Goal: Task Accomplishment & Management: Manage account settings

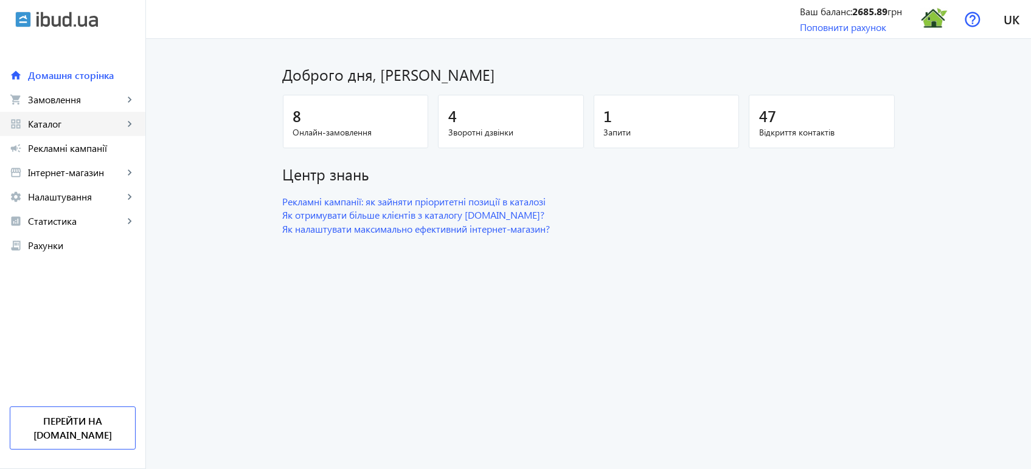
click at [76, 123] on span "Каталог" at bounding box center [75, 124] width 95 height 12
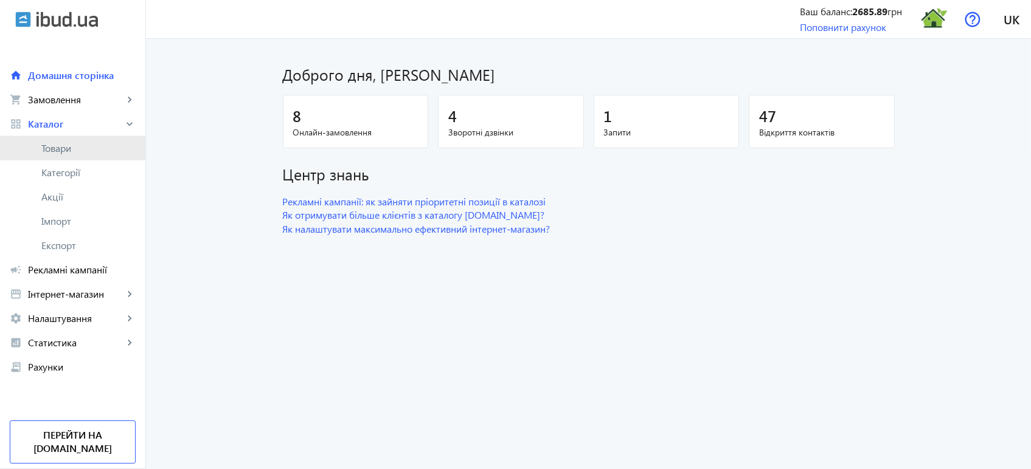
click at [66, 153] on span "Товари" at bounding box center [88, 148] width 94 height 12
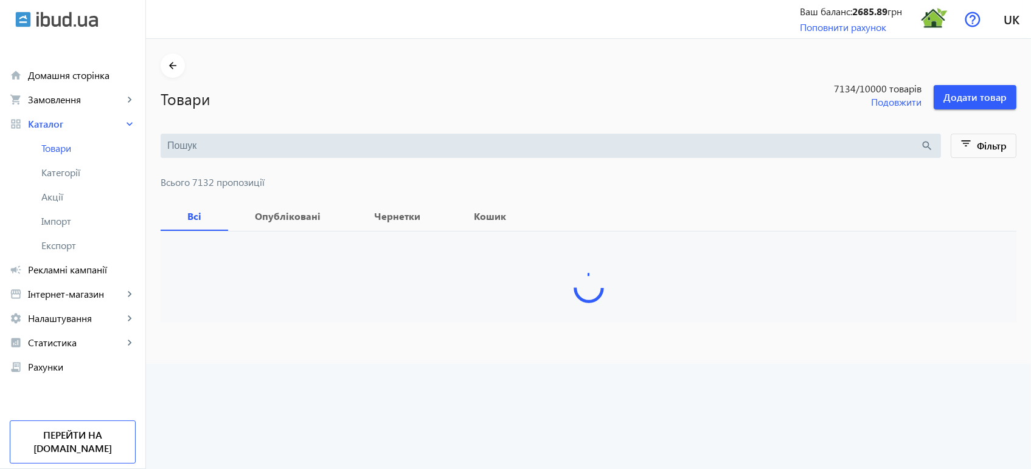
click at [171, 148] on input "search" at bounding box center [543, 145] width 753 height 13
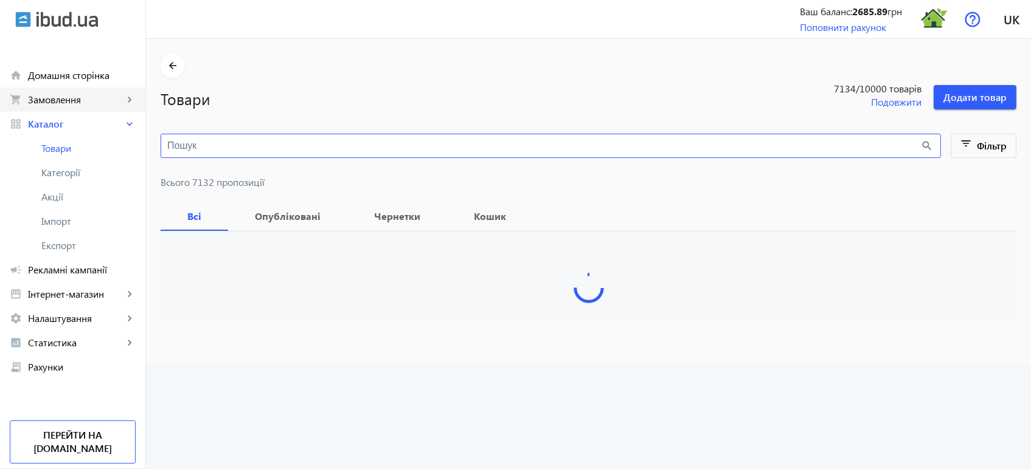
click at [74, 88] on link "shopping_cart Замовлення keyboard_arrow_right" at bounding box center [72, 100] width 145 height 24
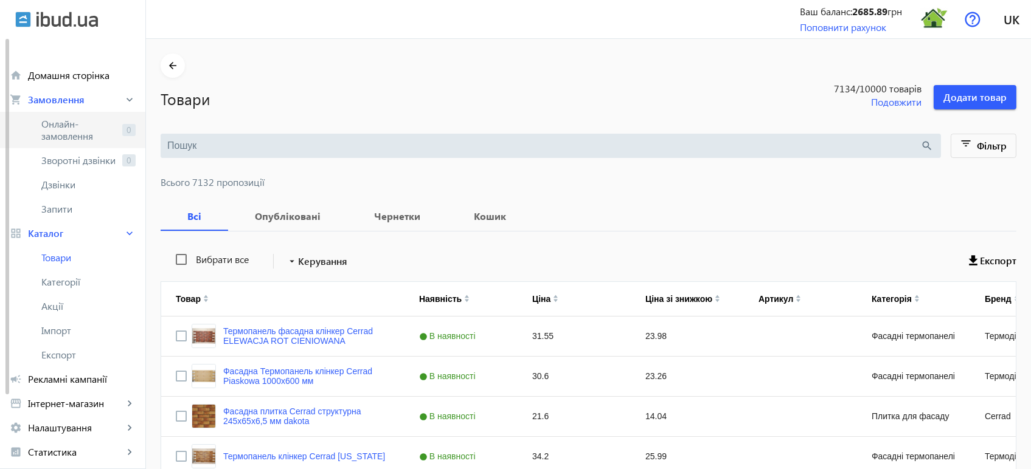
click at [113, 125] on span "Онлайн-замовлення" at bounding box center [79, 130] width 76 height 24
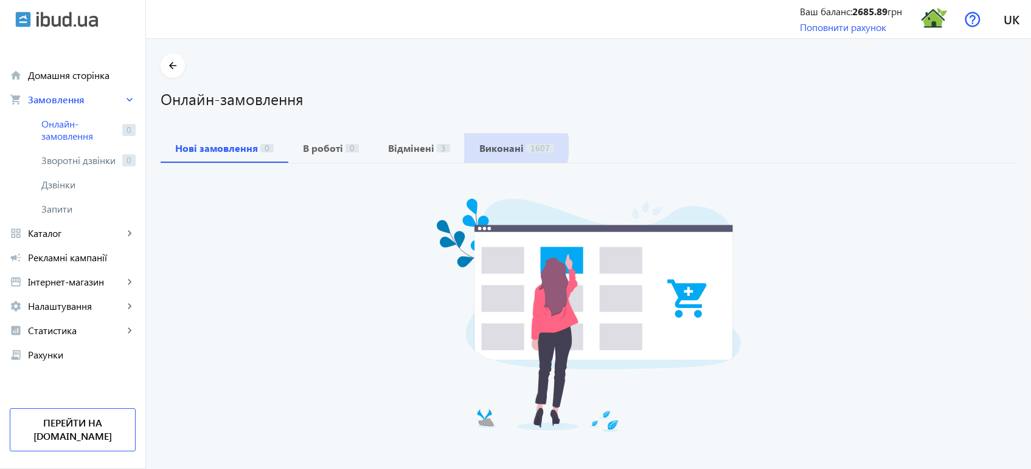
click at [501, 147] on b "Виконані" at bounding box center [501, 148] width 44 height 10
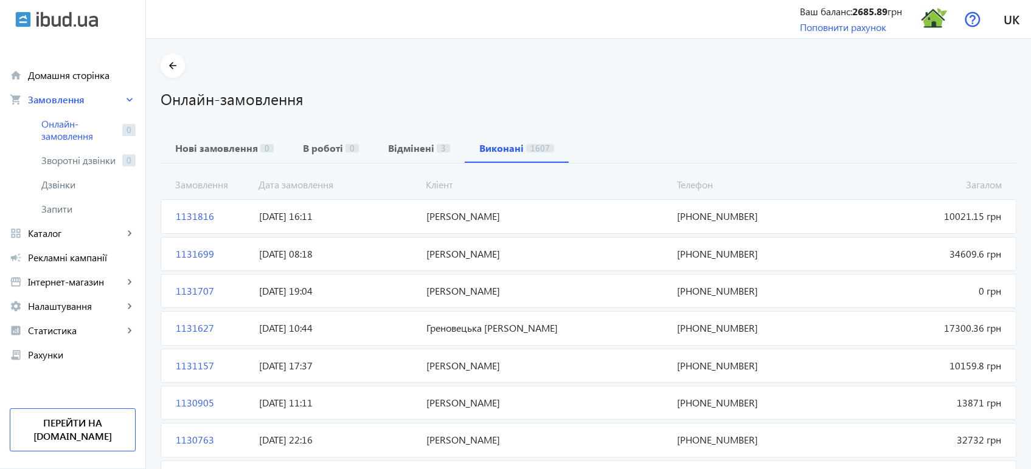
click at [195, 223] on span "1131816" at bounding box center [212, 216] width 83 height 13
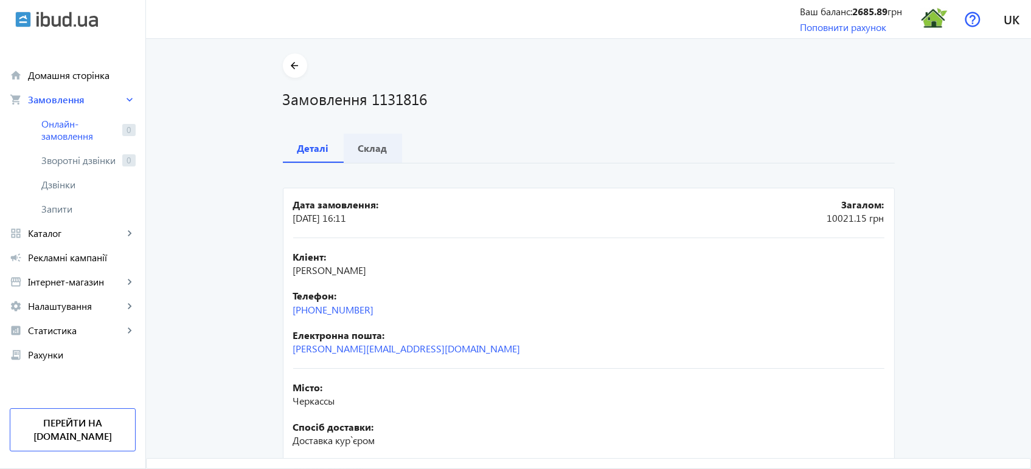
click at [365, 146] on b "Склад" at bounding box center [372, 148] width 29 height 10
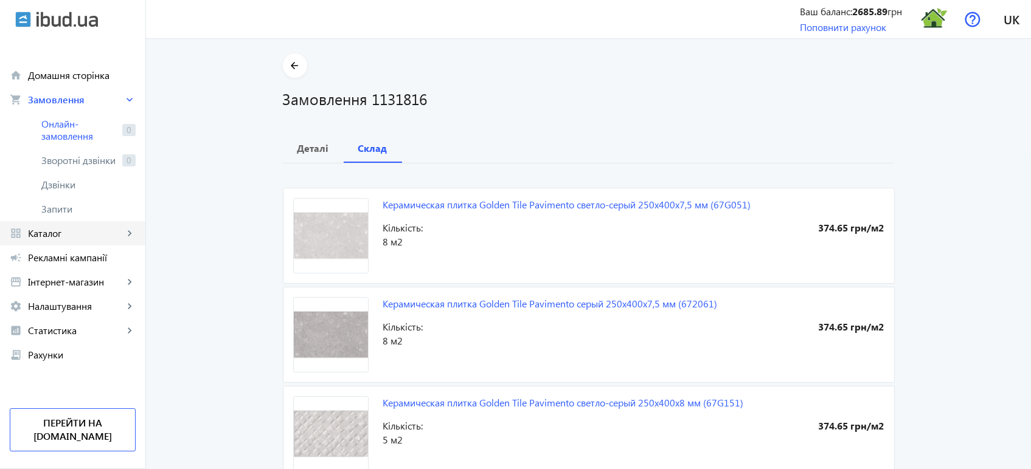
click at [78, 232] on span "Каталог" at bounding box center [75, 233] width 95 height 12
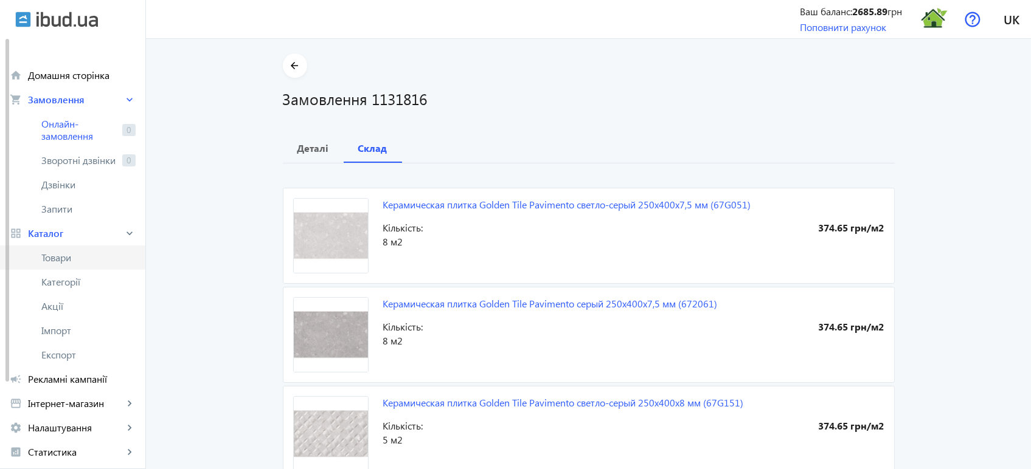
click at [71, 255] on span "Товари" at bounding box center [88, 258] width 94 height 12
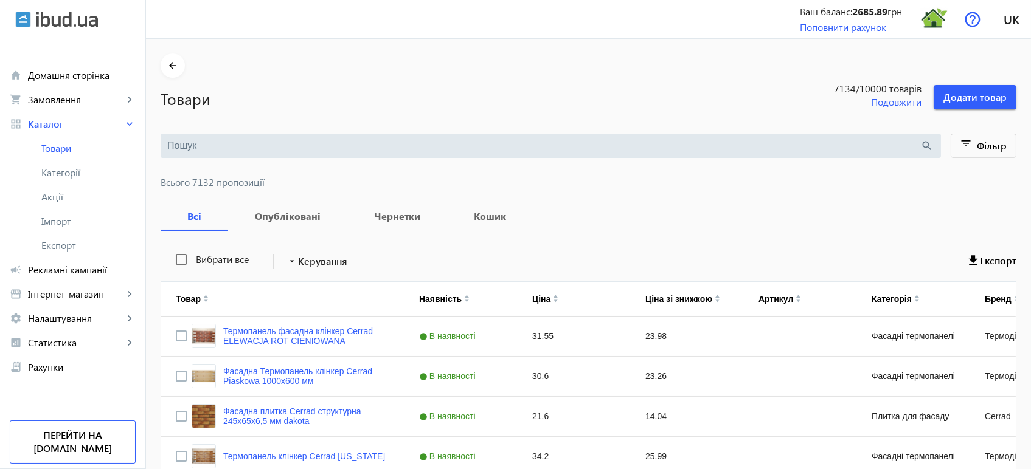
click at [196, 147] on input "search" at bounding box center [543, 145] width 753 height 13
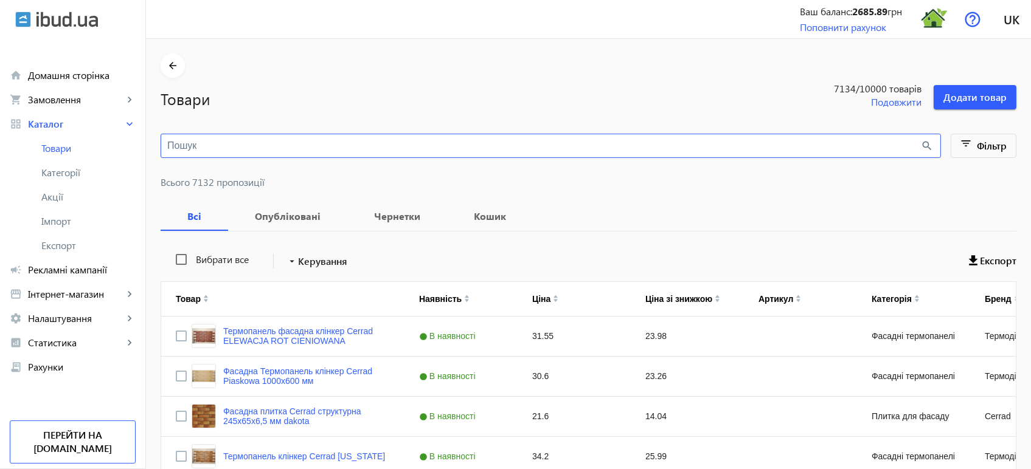
paste input "Pavimento"
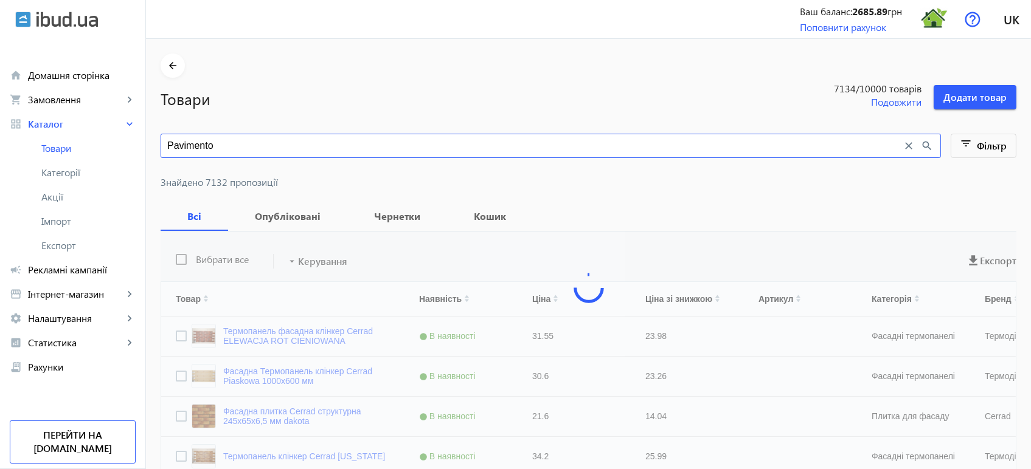
type input "Pavimento"
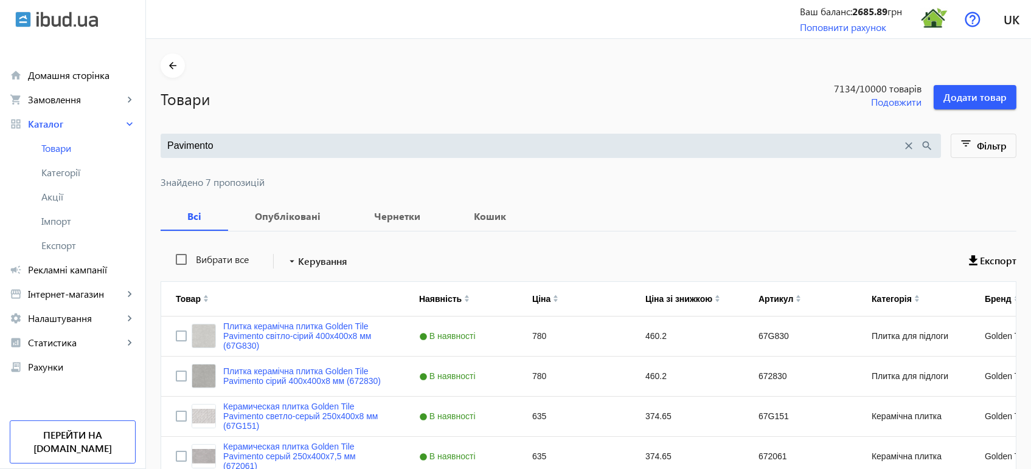
scroll to position [191, 0]
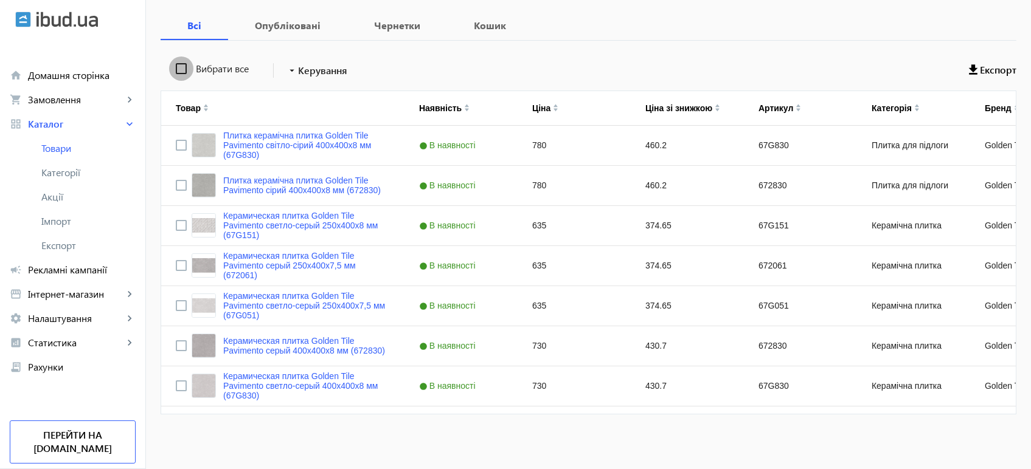
click at [175, 71] on input "Вибрати все" at bounding box center [181, 69] width 24 height 24
checkbox input "true"
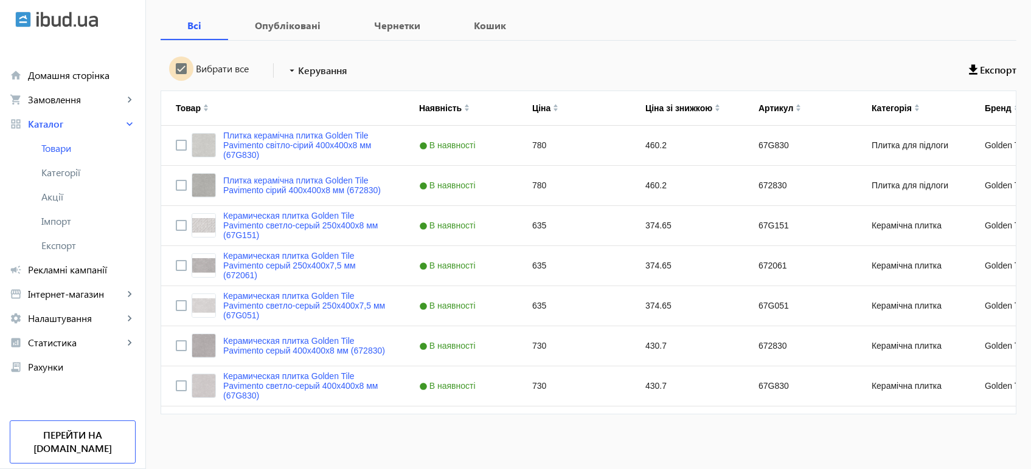
checkbox input "true"
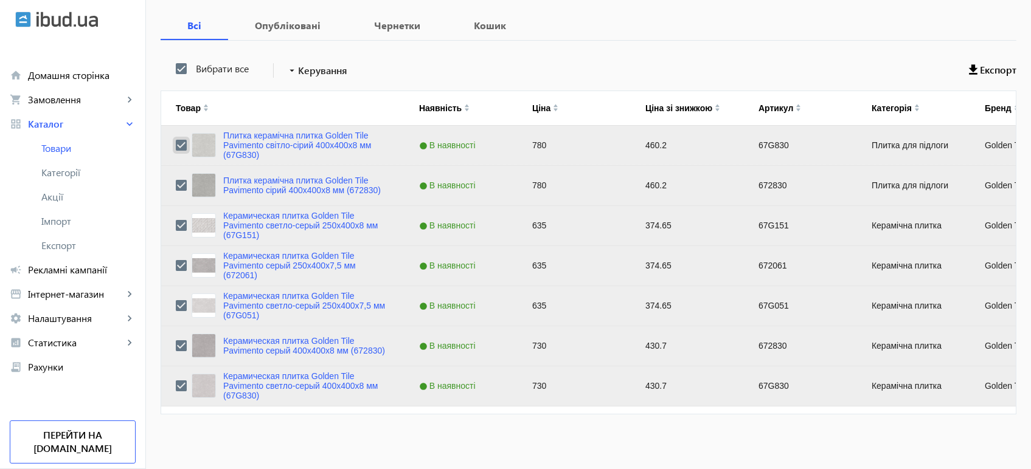
click at [176, 143] on input "Press Space to toggle row selection (checked)" at bounding box center [181, 145] width 11 height 11
checkbox input "false"
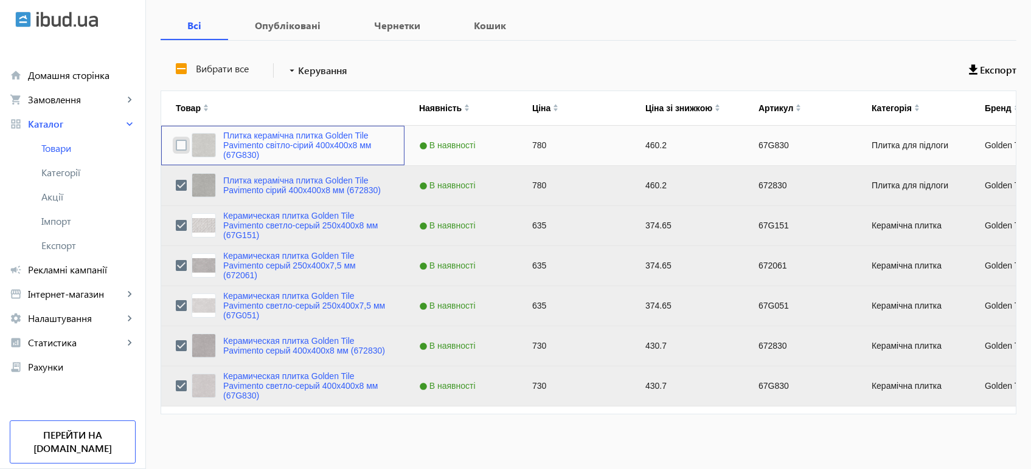
checkbox input "false"
click at [306, 73] on span "Керування" at bounding box center [322, 70] width 49 height 15
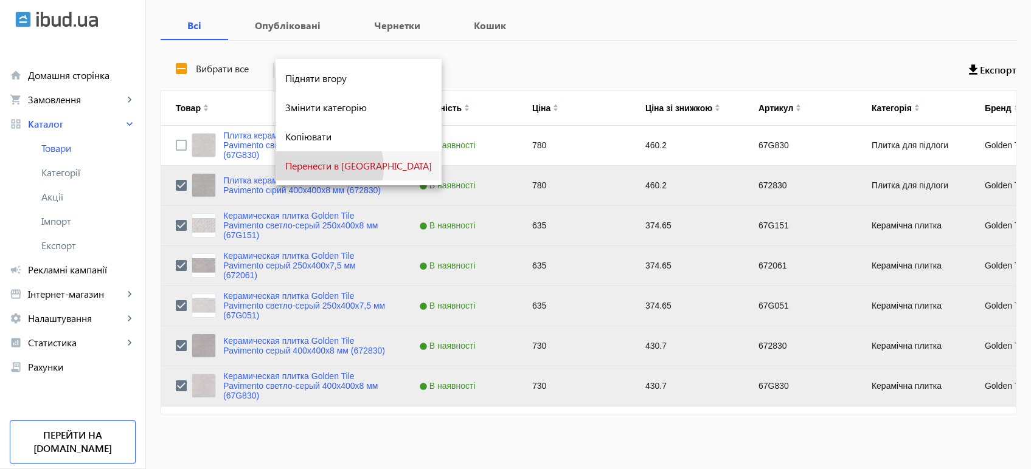
click at [325, 167] on span "Перенести в [GEOGRAPHIC_DATA]" at bounding box center [358, 166] width 147 height 10
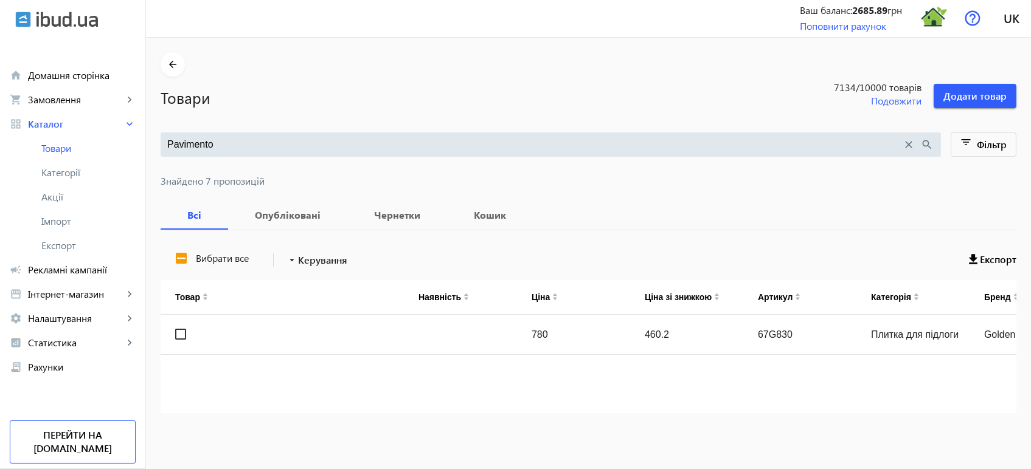
scroll to position [1, 0]
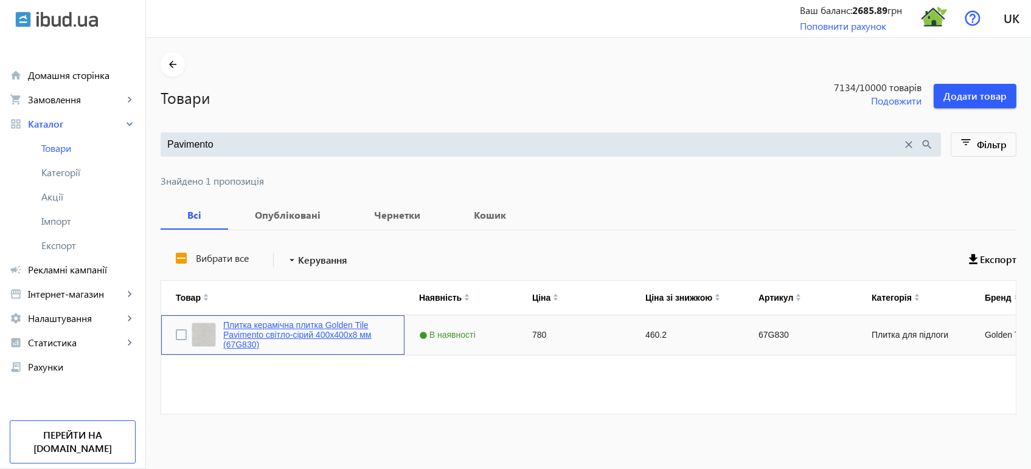
click at [275, 325] on link "Плитка керамічна плитка Golden Tile Pavimento світло-сірий 400x400x8 мм (67G830)" at bounding box center [306, 334] width 167 height 29
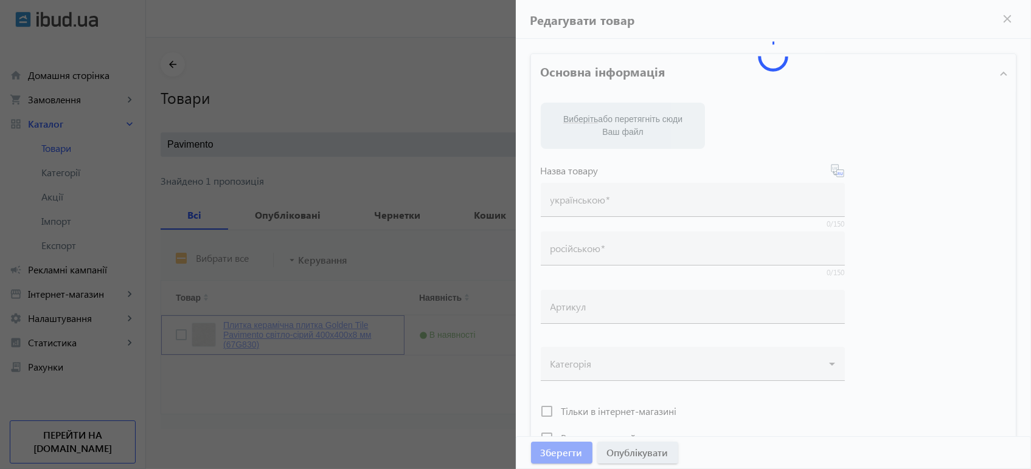
type input "Плитка керамічна плитка Golden Tile Pavimento світло-сірий 400x400x8 мм (67G830)"
type input "Напольная керамическая плитка Golden Tile Pavimento светло-серый 400x400x8 мм (…"
type input "67G830"
type input "780"
type input "5"
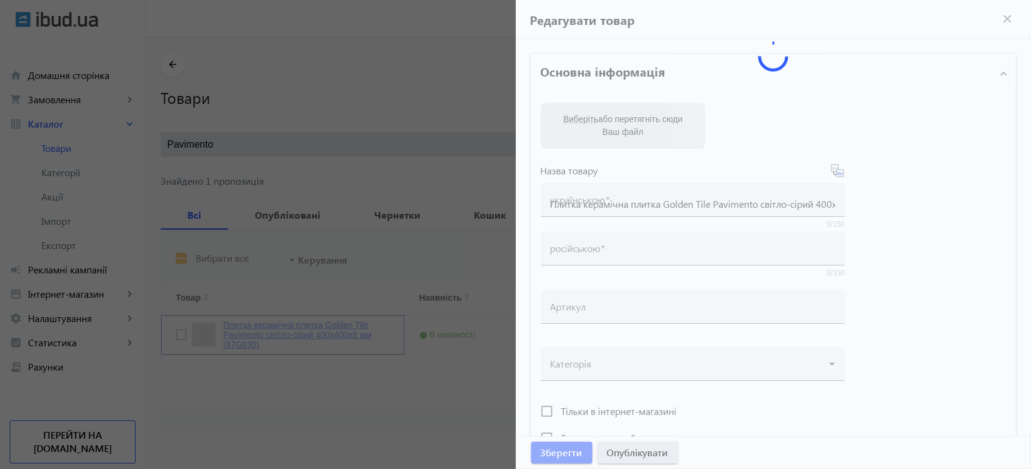
type input "1000"
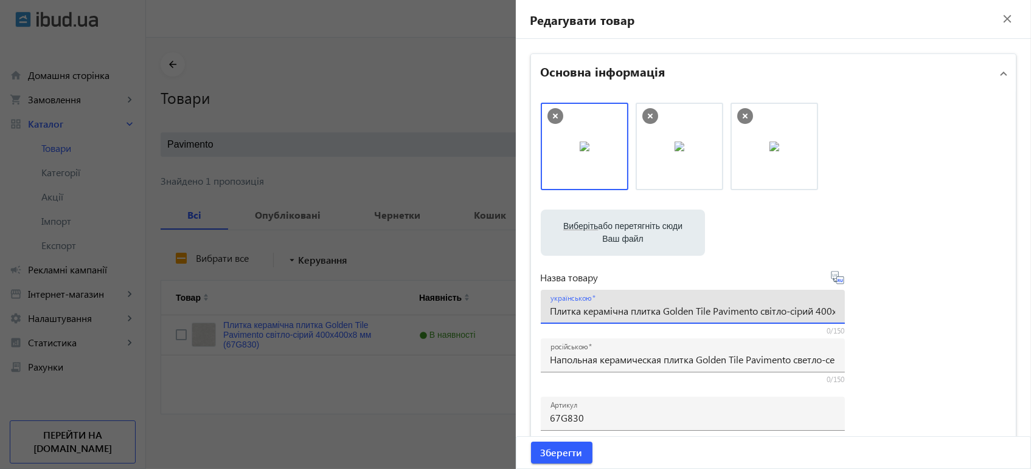
drag, startPoint x: 579, startPoint y: 311, endPoint x: 658, endPoint y: 312, distance: 79.1
click at [658, 312] on input "Плитка керамічна плитка Golden Tile Pavimento світло-сірий 400x400x8 мм (67G830)" at bounding box center [692, 311] width 285 height 13
drag, startPoint x: 803, startPoint y: 309, endPoint x: 842, endPoint y: 309, distance: 38.9
click at [842, 309] on div "Виберіть або перетягніть сюди Ваш файл 5f0d52db5b95f5576-0654703001584973530.jp…" at bounding box center [774, 330] width 466 height 455
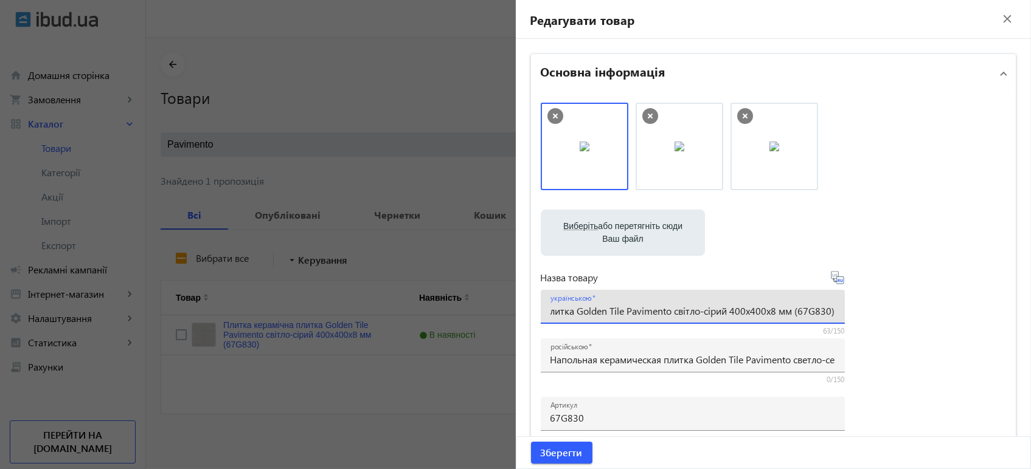
click at [725, 310] on input "Плитка Golden Tile Pavimento світло-сірий 400x400x8 мм (67G830)" at bounding box center [692, 311] width 285 height 13
paste input "67G830)"
drag, startPoint x: 825, startPoint y: 309, endPoint x: 1033, endPoint y: 310, distance: 207.9
click at [1030, 310] on html "arrow_back home Домашня сторінка shopping_cart Замовлення keyboard_arrow_right …" at bounding box center [515, 235] width 1031 height 472
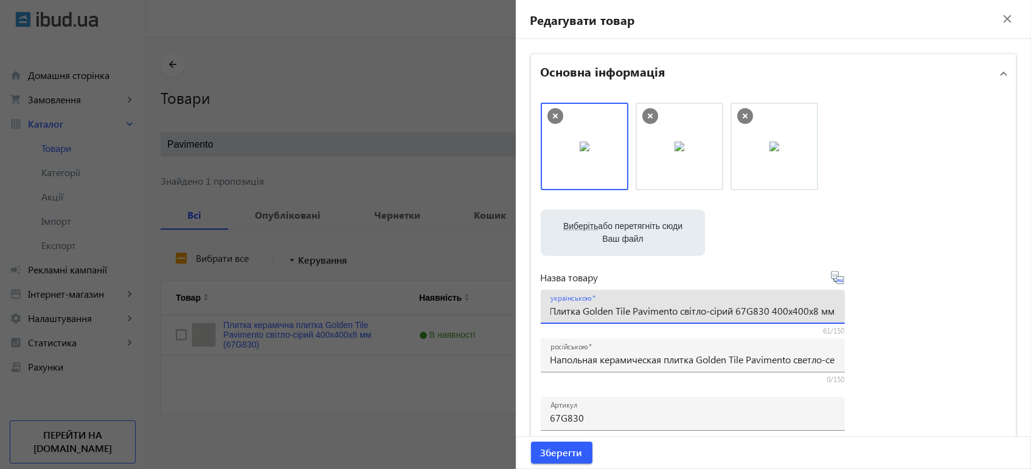
scroll to position [0, 2]
type input "Плитка Golden Tile Pavimento світло-сірий 67G830 400x400x8 мм"
click at [840, 281] on icon at bounding box center [841, 280] width 2 height 3
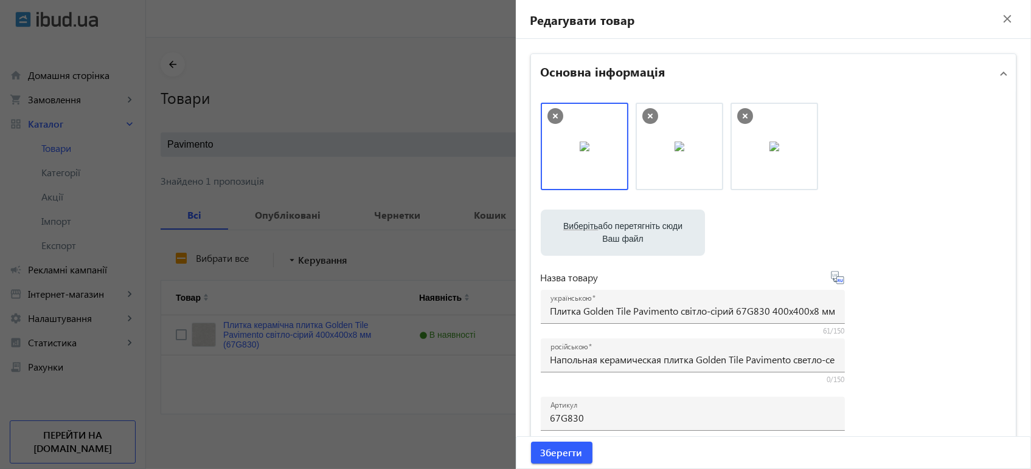
type input "Плитка Golden Tile Pavimento светло-серый 67G830 400x400x8 мм"
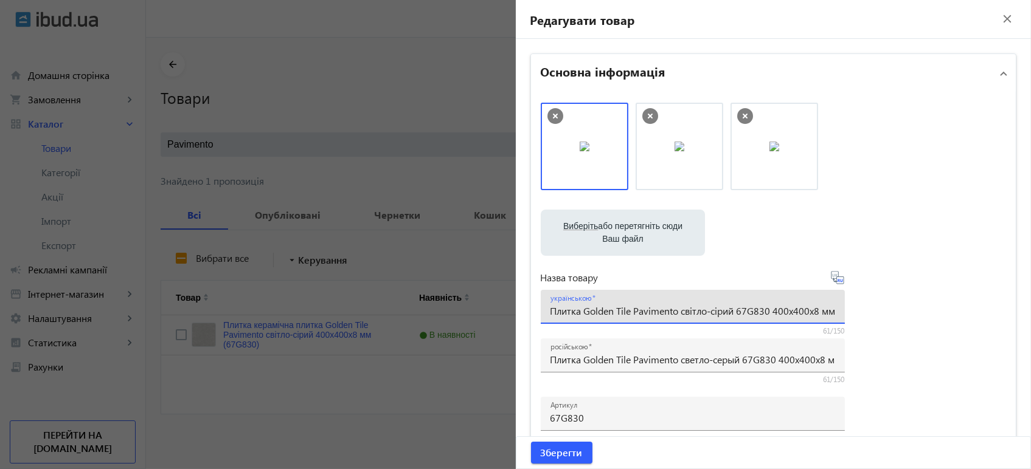
scroll to position [0, 2]
drag, startPoint x: 547, startPoint y: 310, endPoint x: 963, endPoint y: 313, distance: 415.9
click at [963, 313] on div "Виберіть або перетягніть сюди Ваш файл 5f0d52db5b95f5576-0654703001584973530.jp…" at bounding box center [774, 330] width 466 height 455
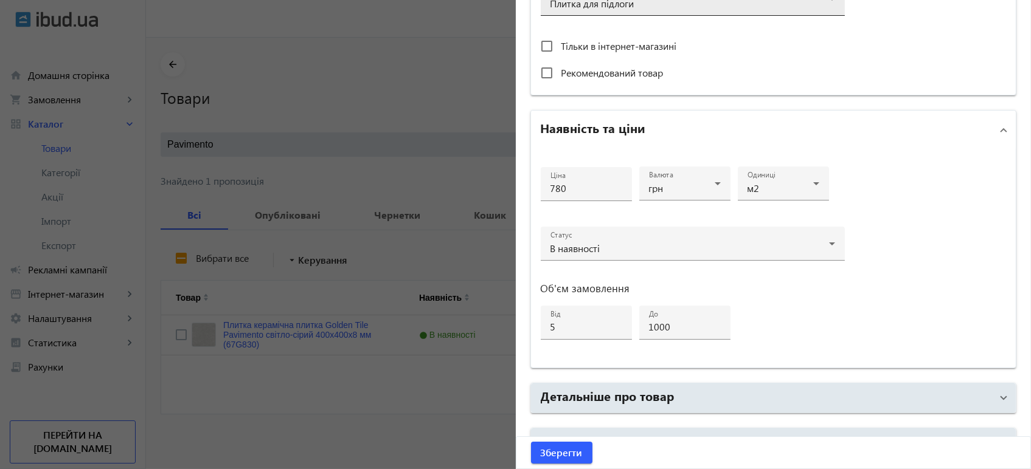
scroll to position [0, 0]
click at [574, 188] on input "780" at bounding box center [586, 188] width 72 height 13
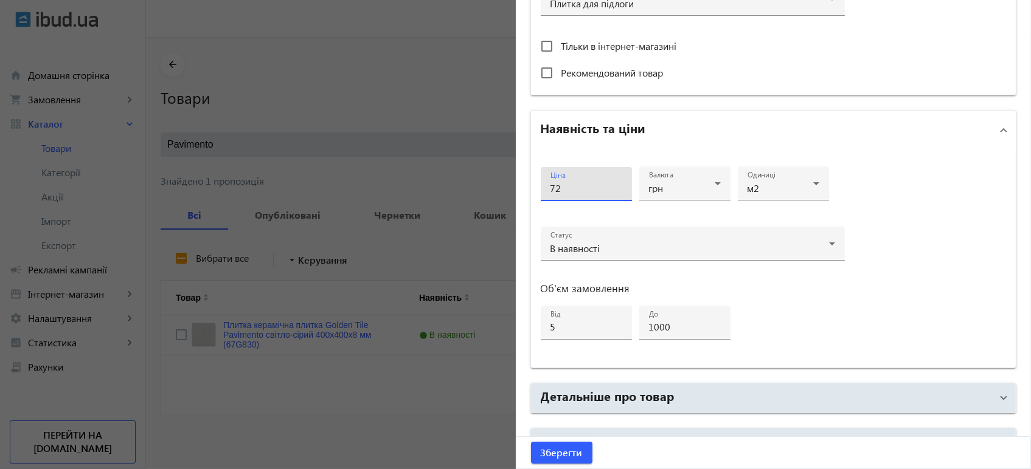
type input "7"
type input "6"
type input "720"
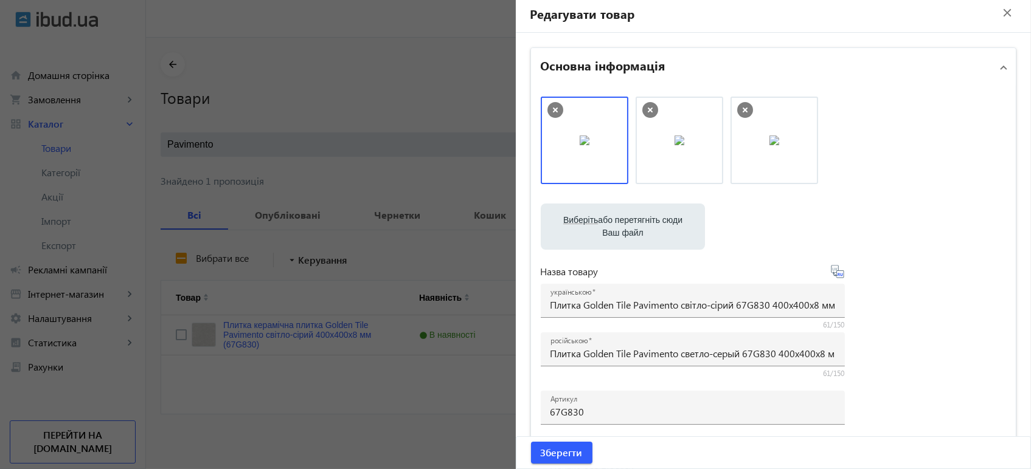
scroll to position [3, 0]
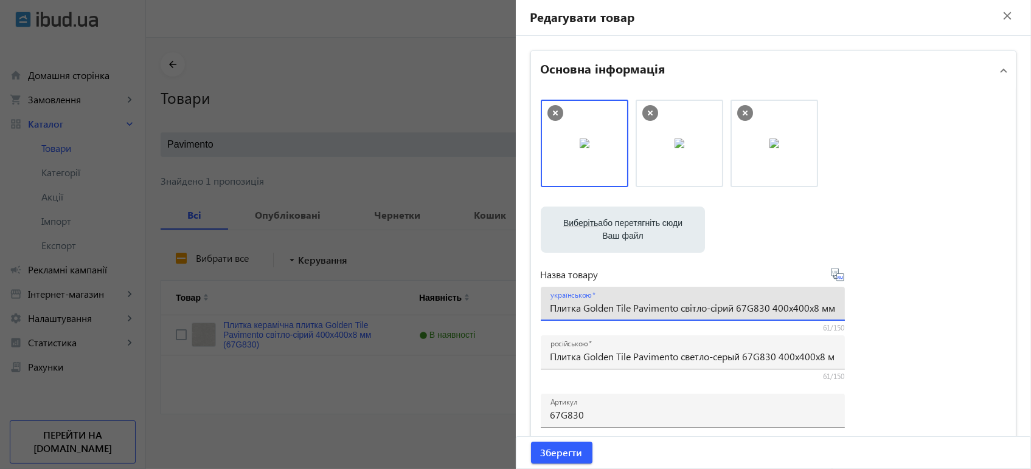
drag, startPoint x: 546, startPoint y: 306, endPoint x: 834, endPoint y: 308, distance: 288.2
click at [834, 308] on div "українською Плитка Golden Tile Pavimento світло-сірий 67G830 400x400x8 мм" at bounding box center [693, 304] width 304 height 34
click at [885, 339] on div "Виберіть або перетягніть сюди Ваш файл 5f0d52db5b95f5576-0654703001584973530.jp…" at bounding box center [774, 327] width 466 height 455
click at [560, 310] on div "українською Плитка Golden Tile Pavimento світло-сірий 67G830 400x400x8 мм" at bounding box center [693, 304] width 304 height 34
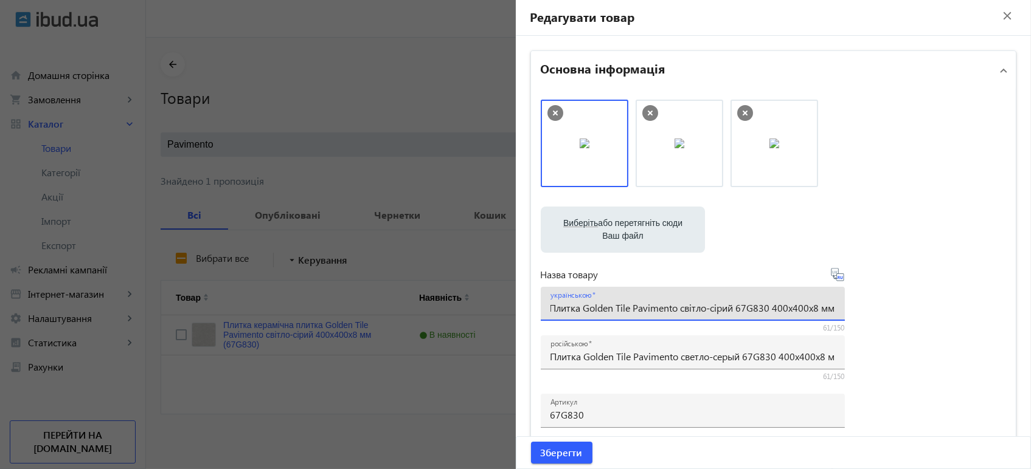
drag, startPoint x: 547, startPoint y: 306, endPoint x: 924, endPoint y: 304, distance: 376.4
click at [924, 304] on div "Виберіть або перетягніть сюди Ваш файл 5f0d52db5b95f5576-0654703001584973530.jp…" at bounding box center [774, 327] width 466 height 455
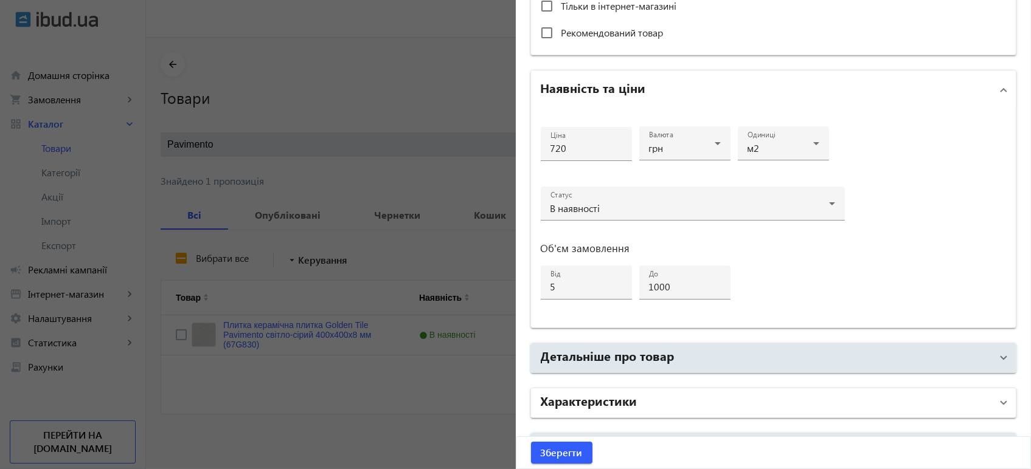
scroll to position [544, 0]
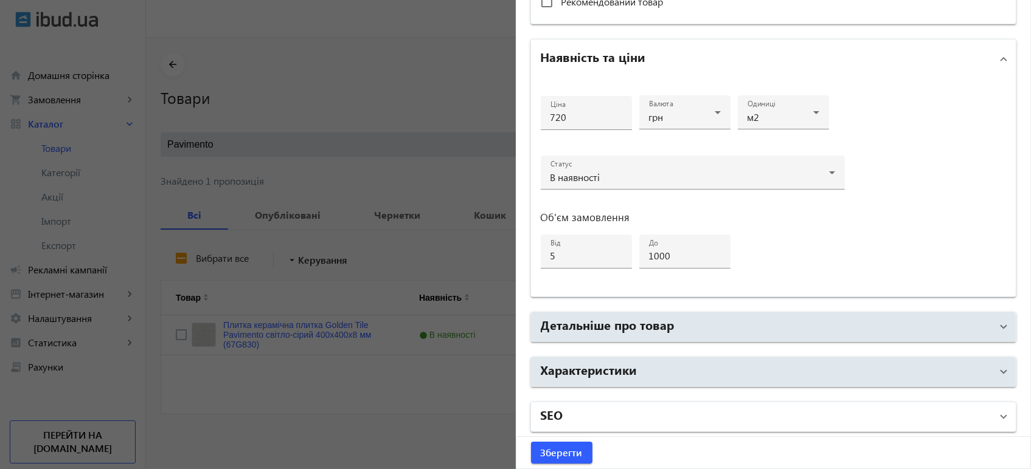
click at [586, 414] on mat-panel-title "SEO" at bounding box center [766, 417] width 451 height 22
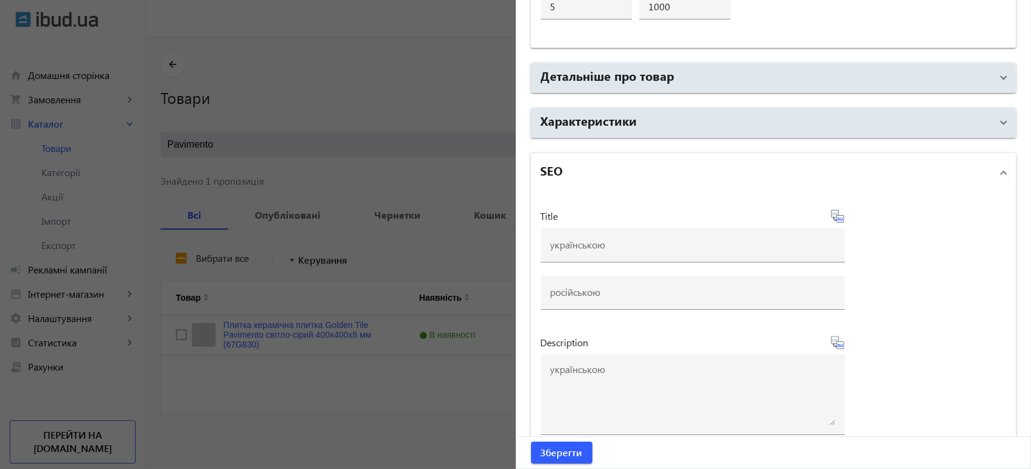
scroll to position [949, 0]
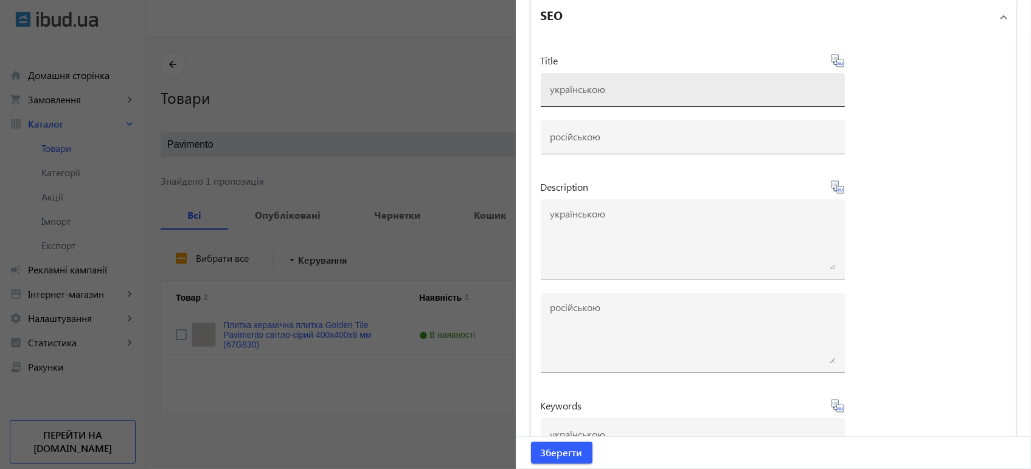
click at [584, 89] on input at bounding box center [692, 89] width 285 height 13
paste input "Плитка Golden Tile Pavimento світло-сірий 67G830 400x400x8 мм купити"
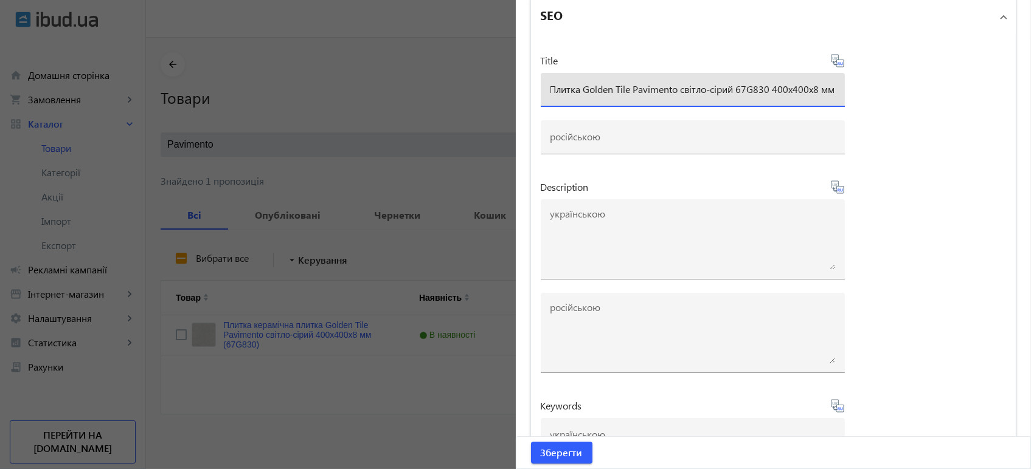
scroll to position [0, 2]
type input "Плитка Golden Tile Pavimento світло-сірий 67G830 400x400x8 мм"
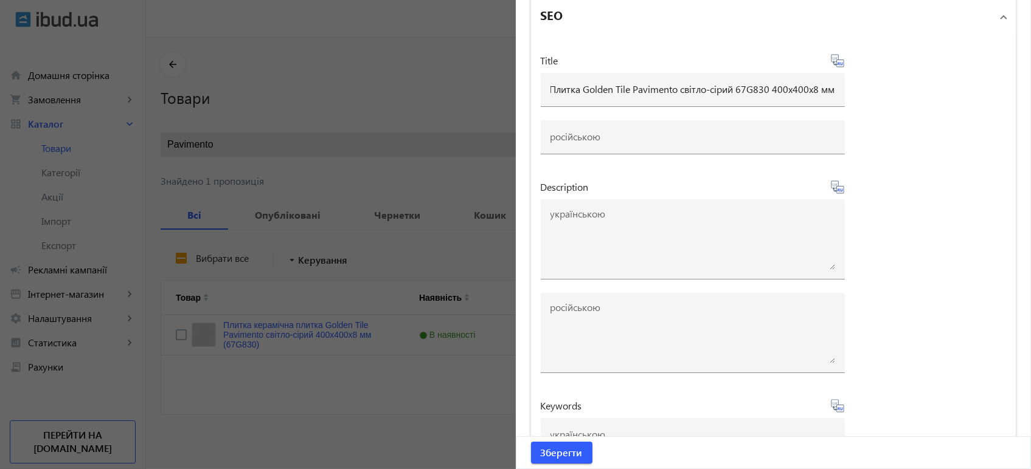
click at [834, 60] on icon at bounding box center [837, 61] width 15 height 15
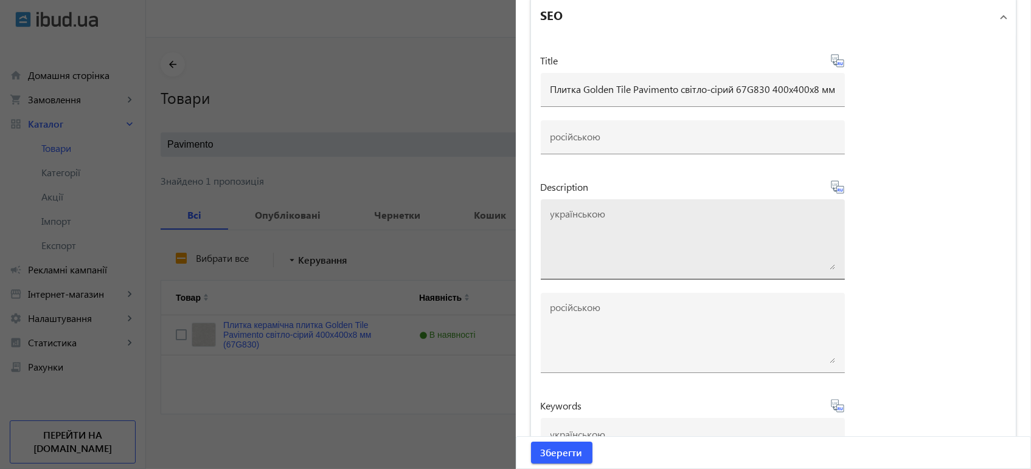
type input "Плитка Golden Tile Pavimento светло-серый 67G830 400x400x8 мм"
click at [596, 241] on textarea at bounding box center [692, 239] width 285 height 61
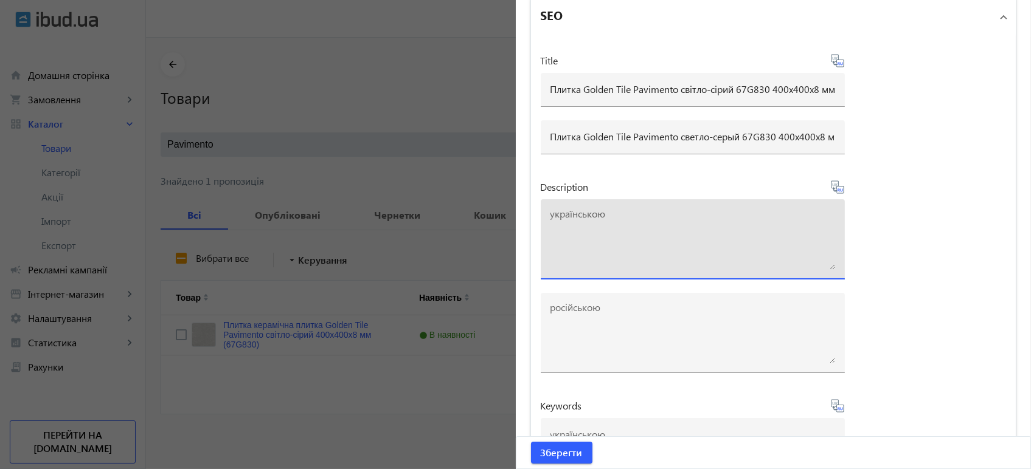
paste textarea "Плитка Golden Tile Pavimento світло-сірий 67G830 400x400x8 мм купити"
type textarea "Плитка Golden Tile Pavimento світло-сірий 67G830 400x400x8 мм купити"
click at [837, 188] on icon at bounding box center [837, 187] width 15 height 15
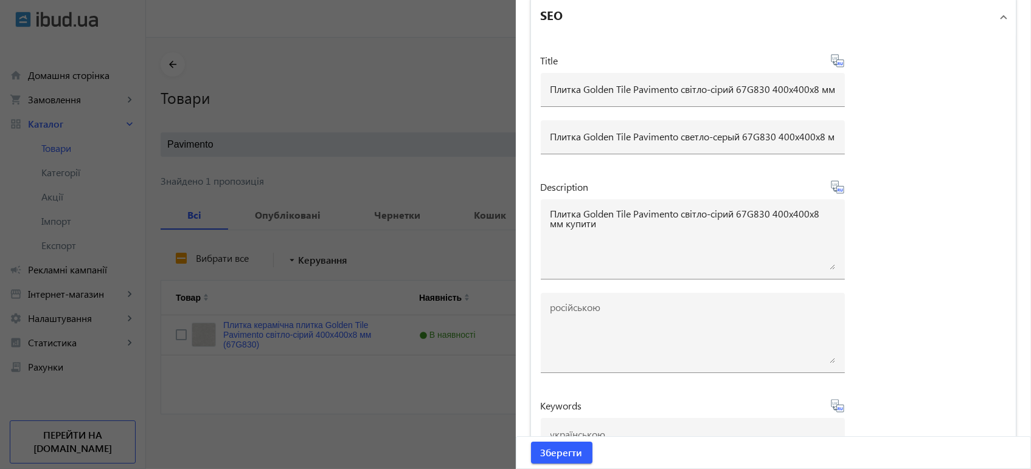
type textarea "Плитка Golden Tile Pavimento светло-серый 67G830 400x400x8 мм купить"
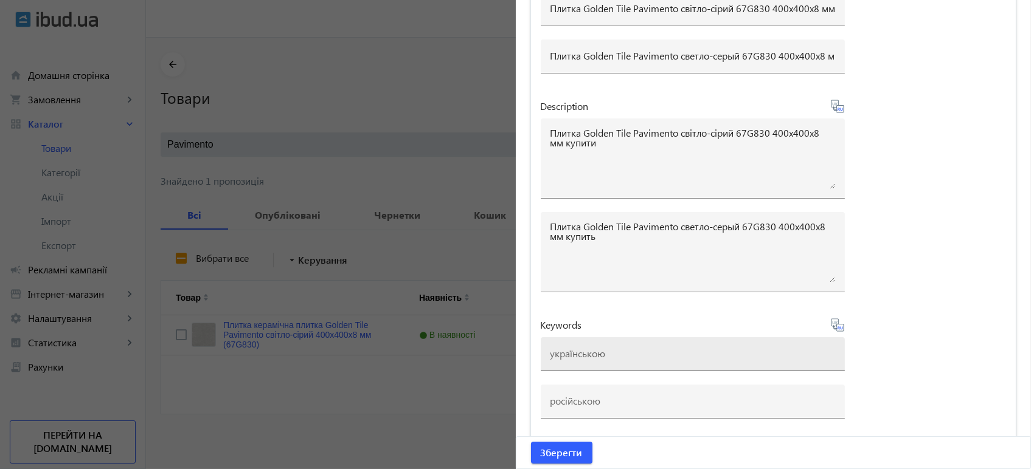
click at [575, 355] on input at bounding box center [692, 353] width 285 height 13
drag, startPoint x: 695, startPoint y: 350, endPoint x: 629, endPoint y: 353, distance: 65.7
click at [629, 353] on input "плитка golden tile oasis concrete" at bounding box center [692, 353] width 285 height 13
paste input "pavimento-svetlo-seryy"
click at [704, 351] on input "плитка golden tile pavimento-svetlo-seryy" at bounding box center [692, 353] width 285 height 13
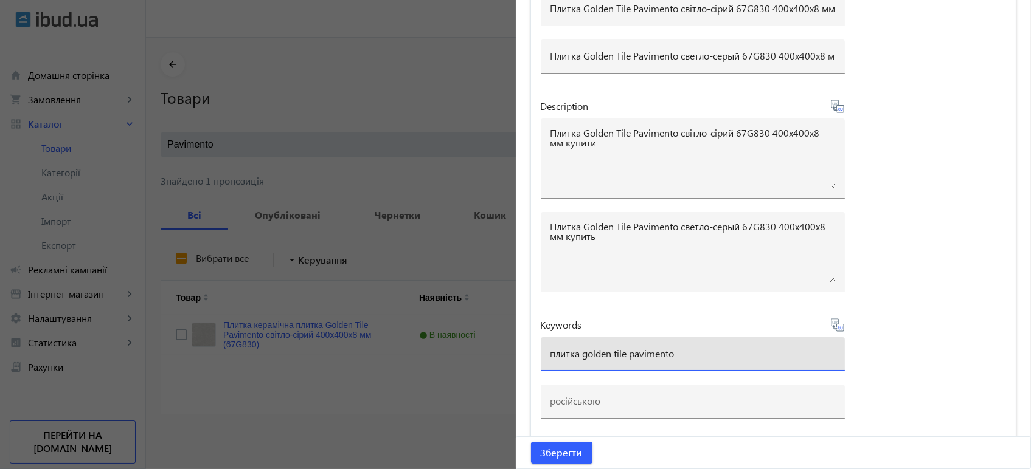
paste input "67G830"
type input "плитка golden tile pavimento 67g830"
click at [837, 327] on icon at bounding box center [838, 328] width 2 height 3
type input "плитка golden tile pavimento 67g830"
drag, startPoint x: 714, startPoint y: 348, endPoint x: 367, endPoint y: 327, distance: 347.8
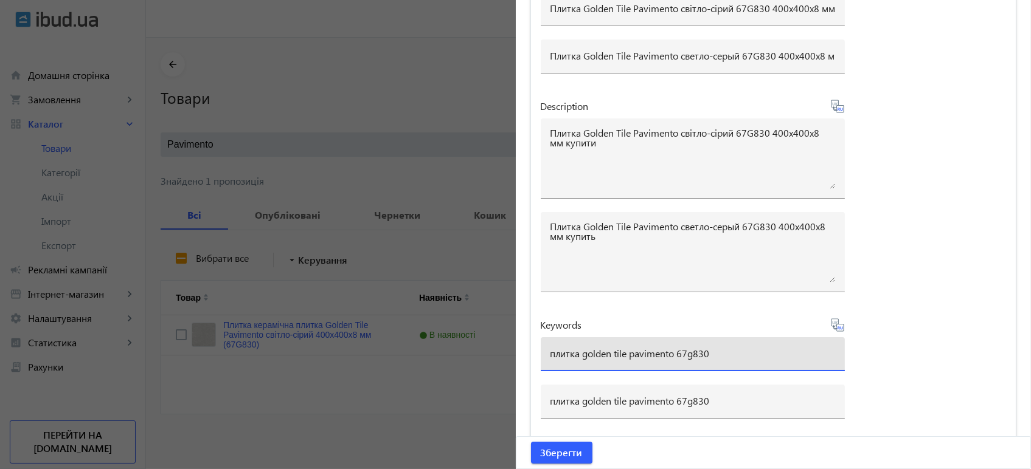
click at [367, 327] on mat-sidenav-container "arrow_back Товари 7134 /10000 товарів Подовжити Додати товар Pavimento close se…" at bounding box center [588, 254] width 885 height 433
click at [911, 365] on div "Title Плитка Golden Tile Pavimento світло-сірий 67G830 400x400x8 мм Плитка Gold…" at bounding box center [773, 201] width 485 height 491
drag, startPoint x: 714, startPoint y: 354, endPoint x: 432, endPoint y: 342, distance: 282.4
click at [432, 342] on mat-sidenav-container "arrow_back Товари 7134 /10000 товарів Подовжити Додати товар Pavimento close se…" at bounding box center [588, 254] width 885 height 433
click at [565, 452] on span "Зберегти" at bounding box center [562, 452] width 42 height 13
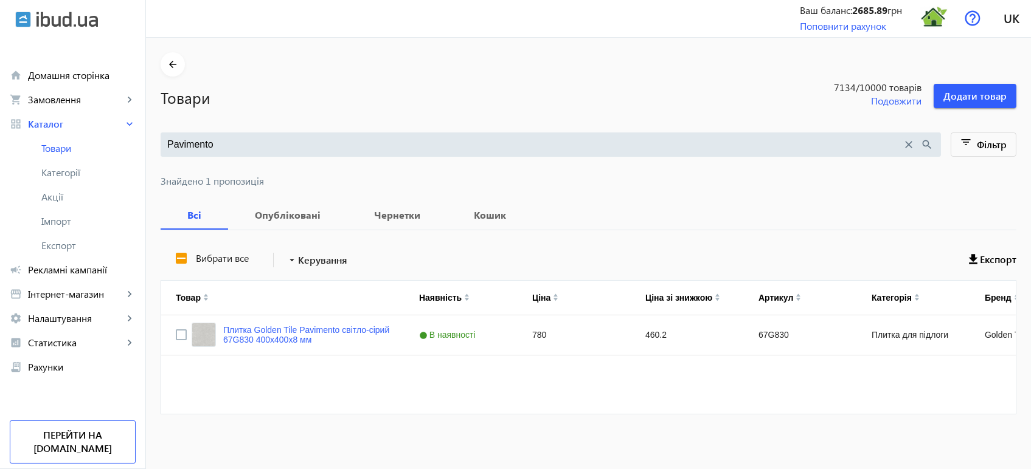
scroll to position [0, 0]
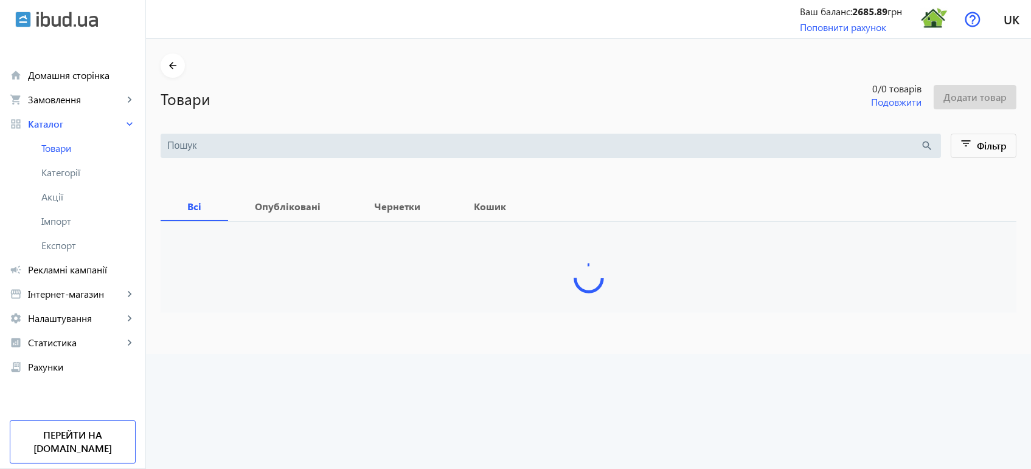
type input "Pavimento"
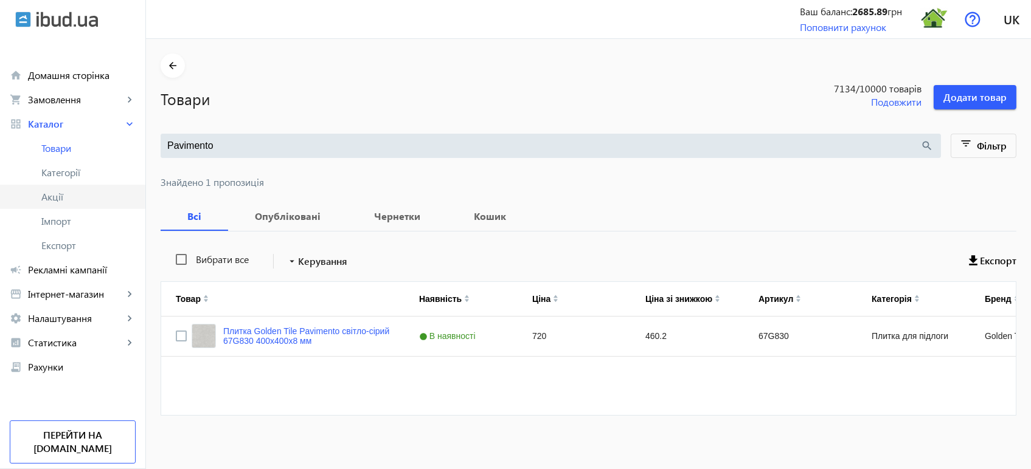
click at [74, 196] on span "Акції" at bounding box center [88, 197] width 94 height 12
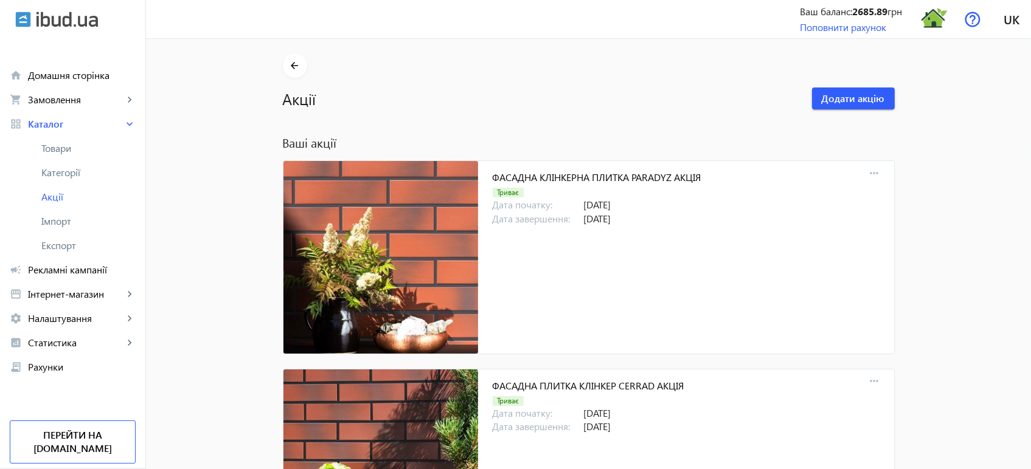
scroll to position [1940, 0]
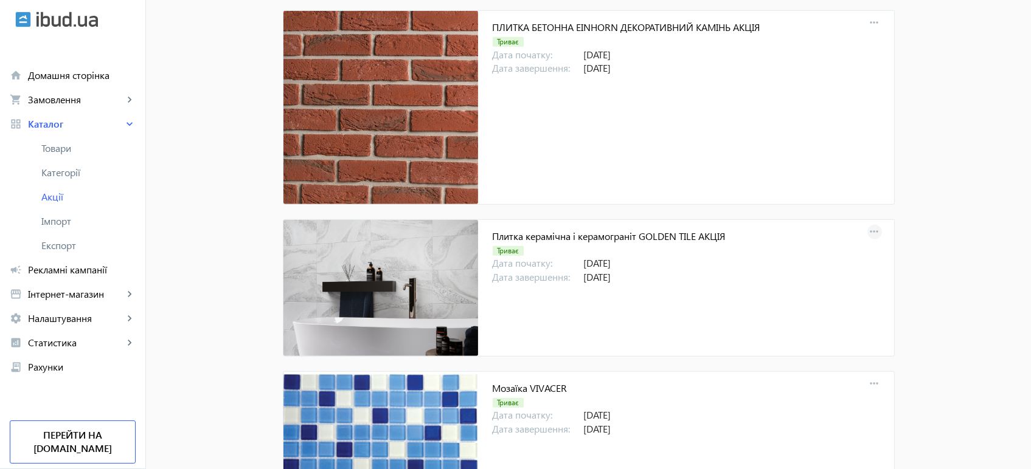
click at [874, 233] on mat-icon "more_horiz" at bounding box center [874, 232] width 17 height 17
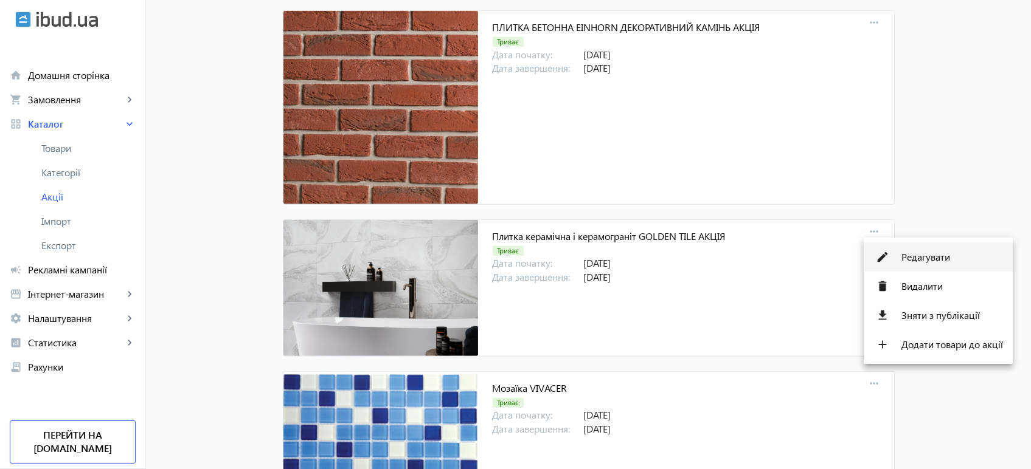
click at [924, 257] on span "Редагувати" at bounding box center [952, 257] width 102 height 10
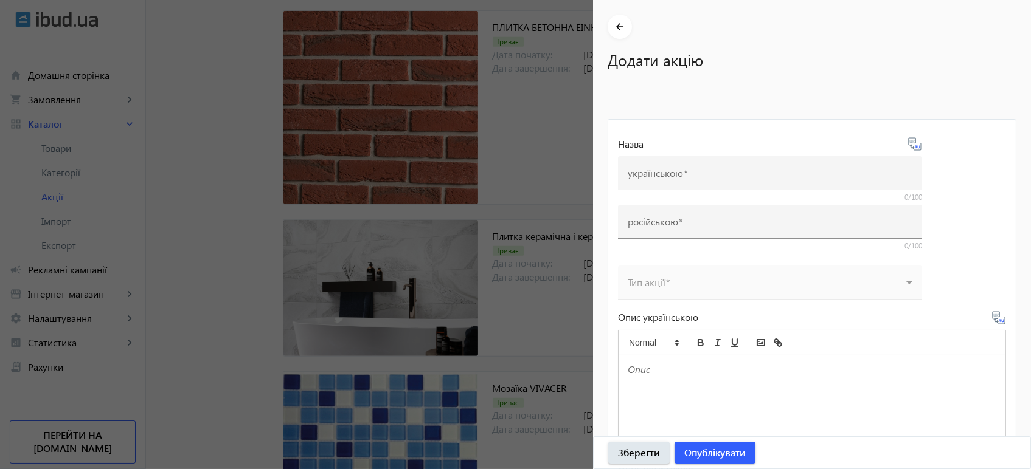
type input "Плитка керамічна і керамограніт GOLDEN TILE АКЦІЯ"
type input "Плитка керамическая и керамогранит GOLDEN TILE АКЦИЯ"
type input "31.12.2025"
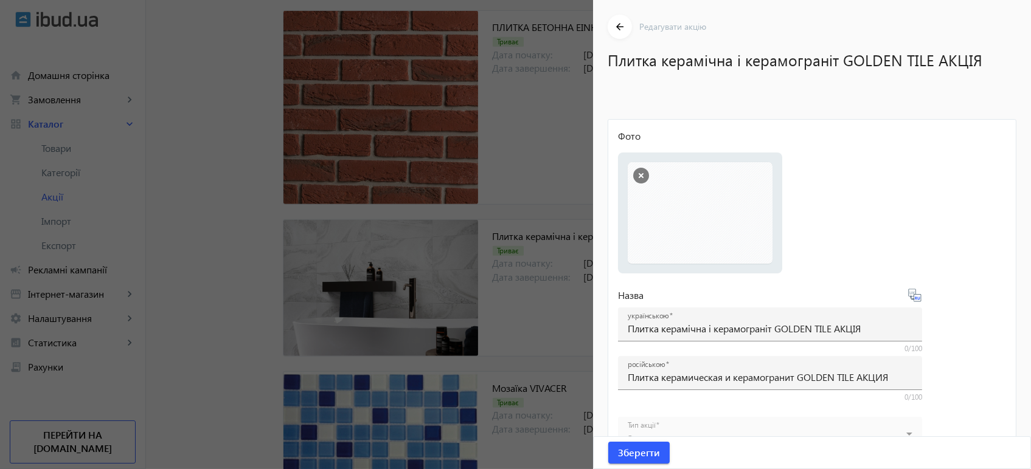
click at [542, 125] on div at bounding box center [515, 234] width 1031 height 469
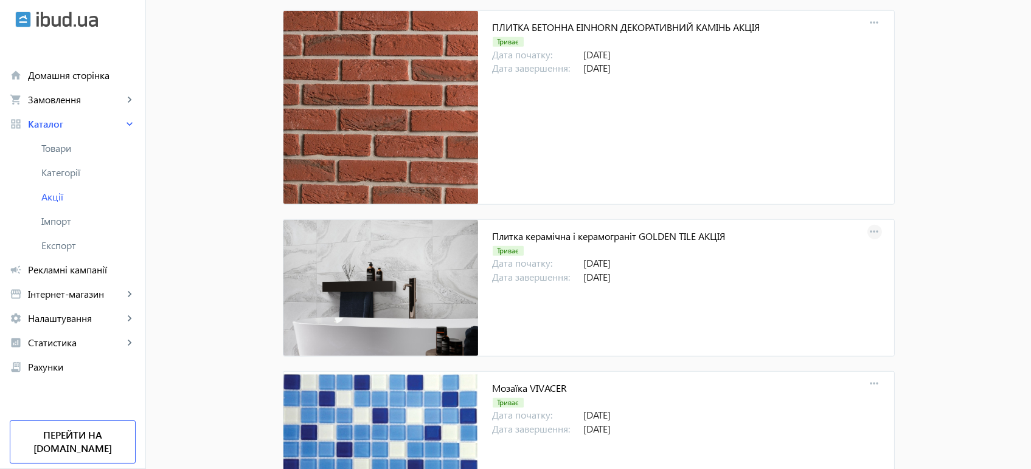
click at [869, 229] on mat-icon "more_horiz" at bounding box center [874, 232] width 17 height 17
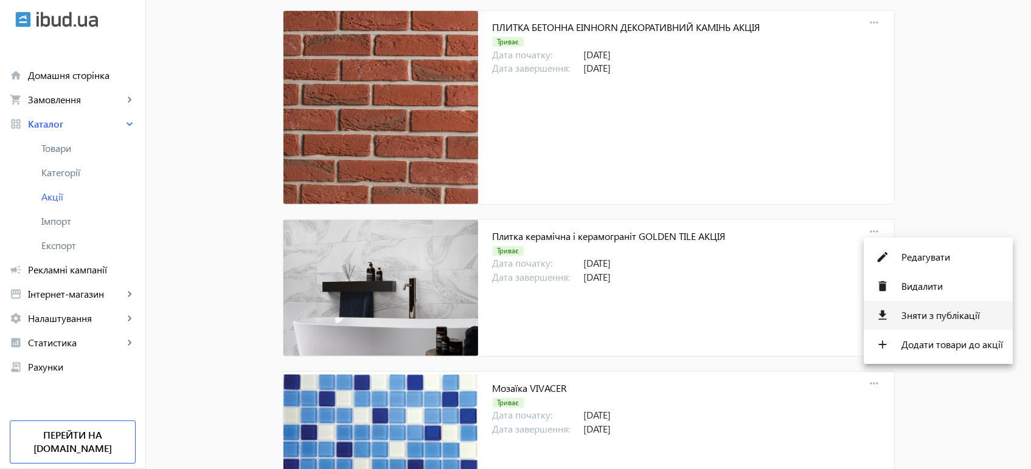
click at [930, 313] on span "Зняти з публікації" at bounding box center [952, 316] width 102 height 10
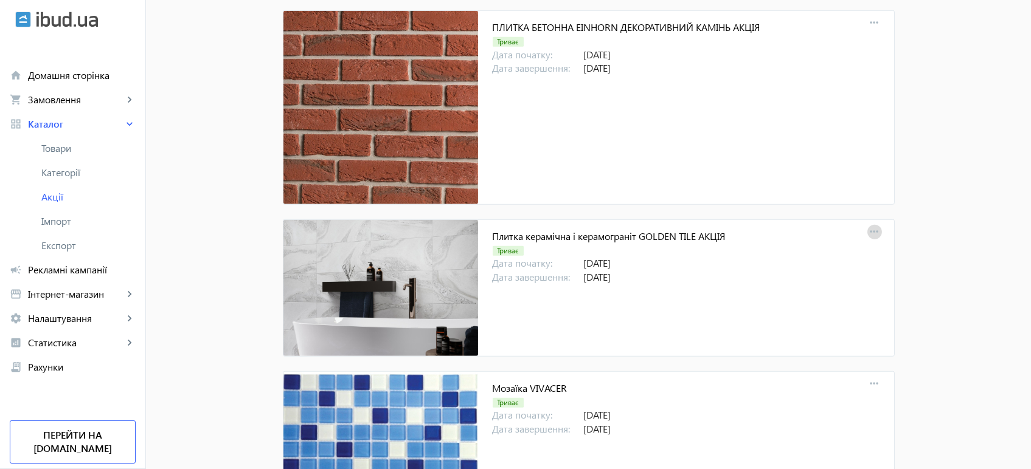
click at [866, 224] on mat-icon "more_horiz" at bounding box center [874, 232] width 17 height 17
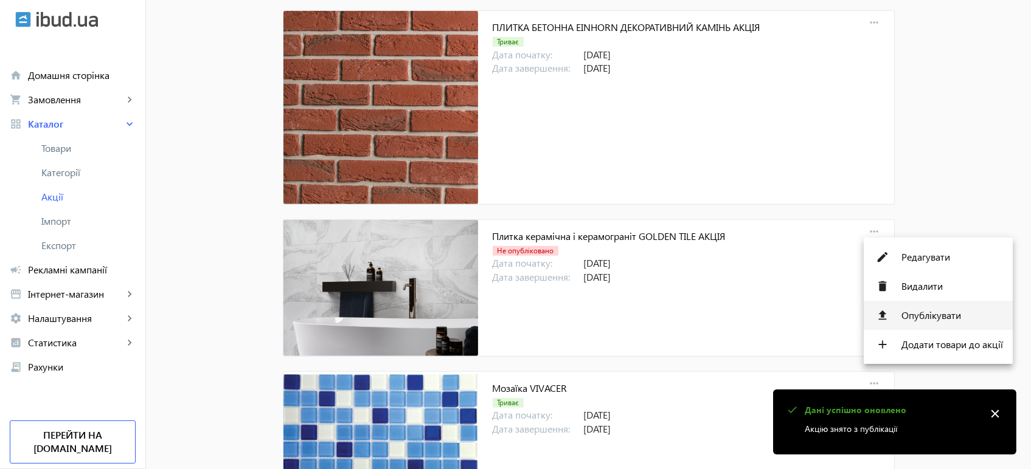
click at [924, 316] on span "Опублікувати" at bounding box center [952, 316] width 102 height 10
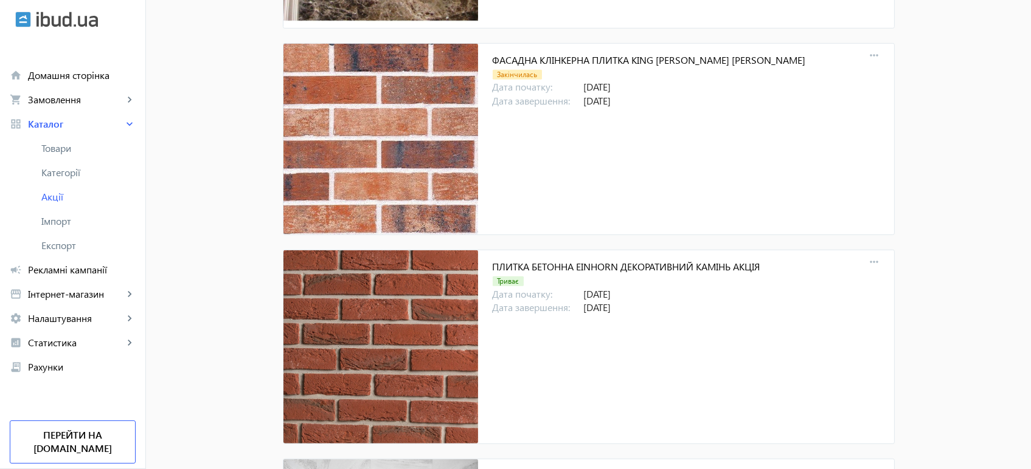
scroll to position [1602, 0]
